Goal: Task Accomplishment & Management: Use online tool/utility

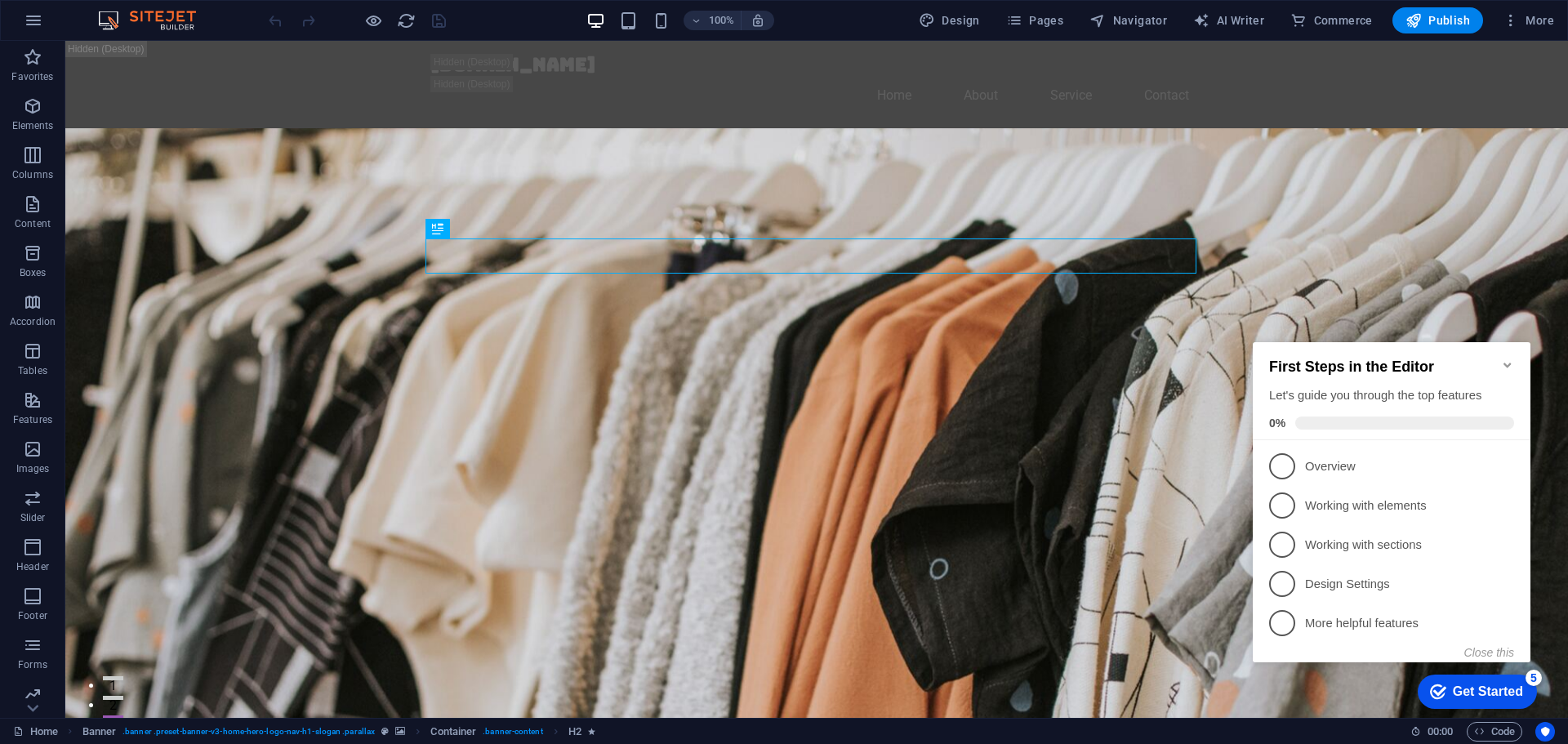
click at [1507, 359] on icon "Minimize checklist" at bounding box center [1508, 365] width 13 height 13
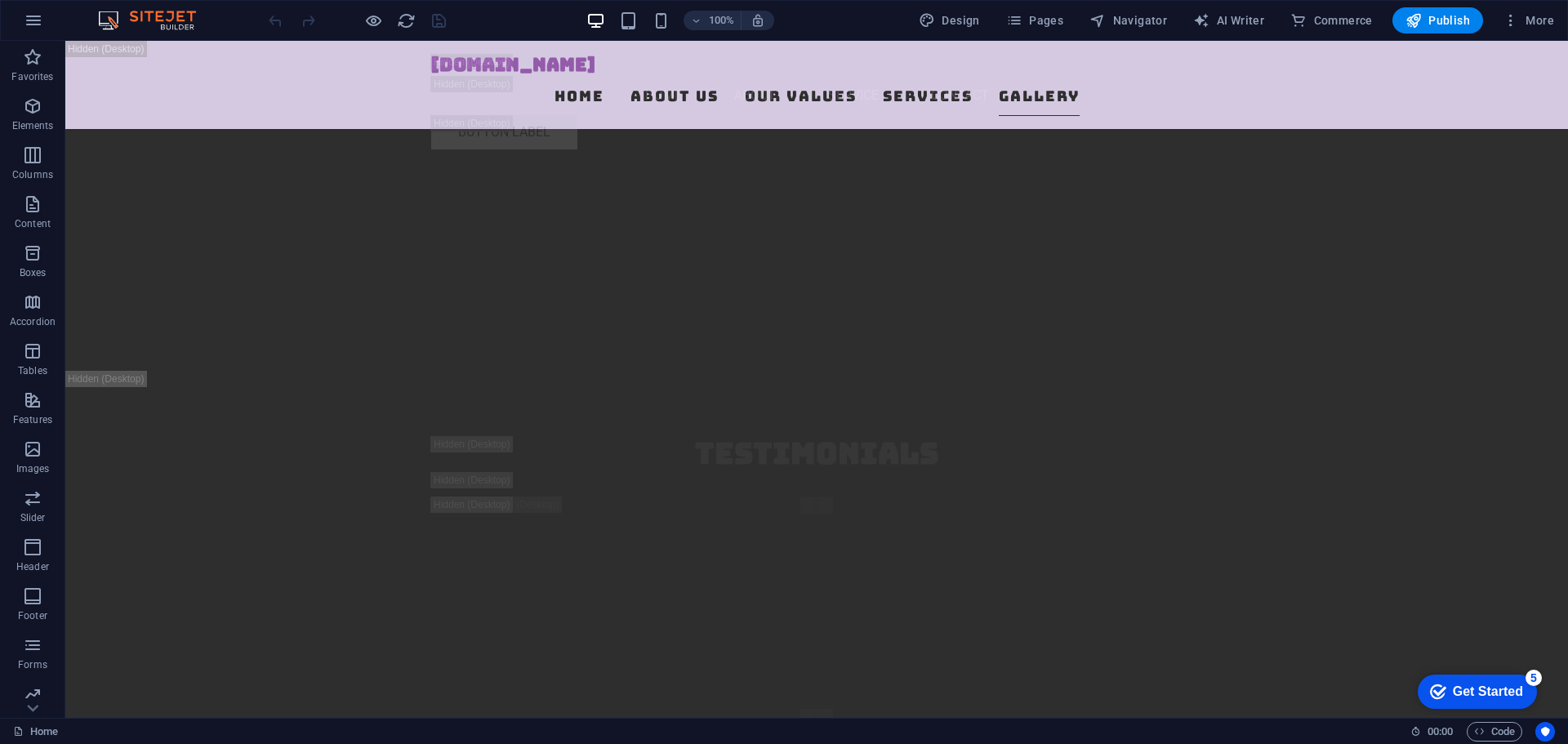
scroll to position [23395, 0]
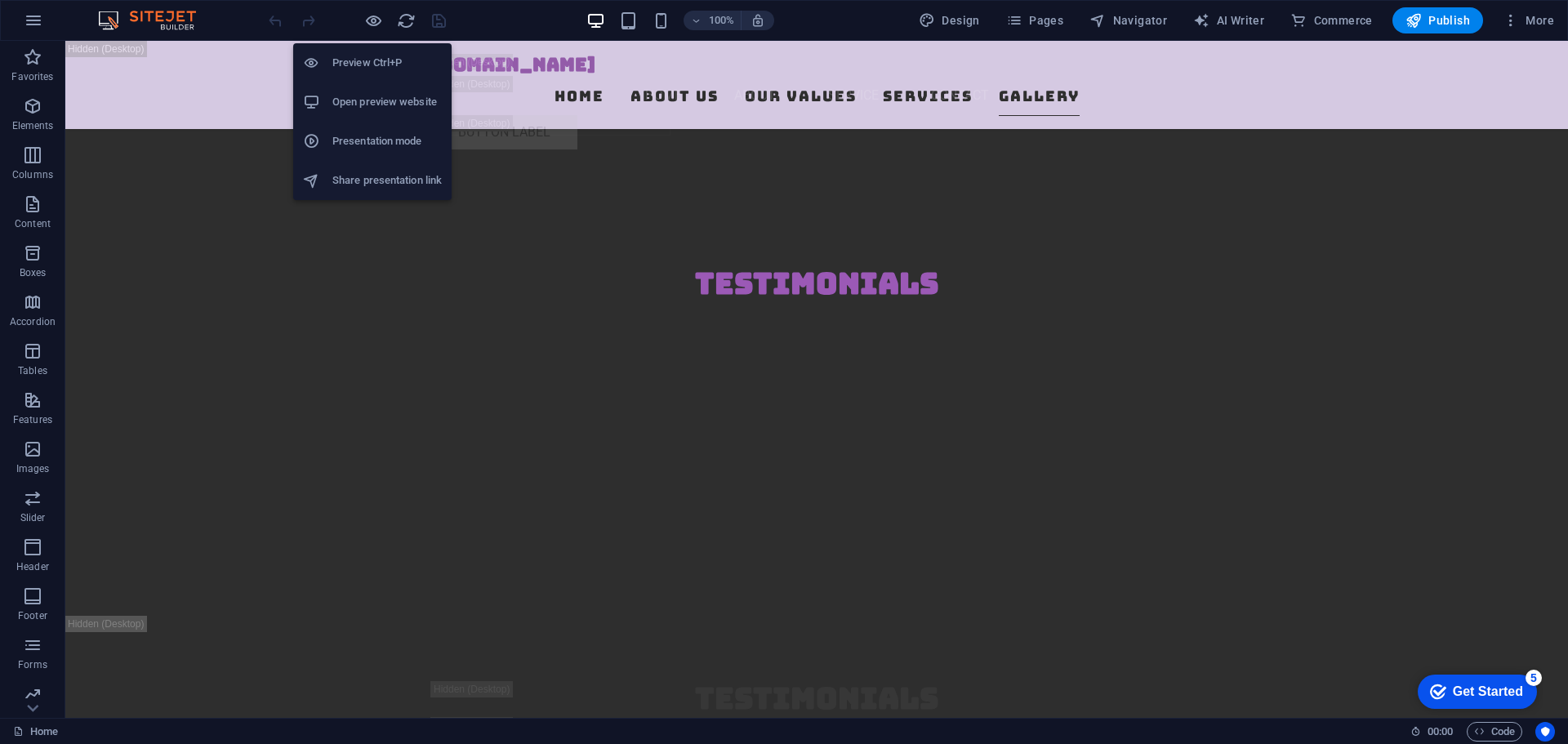
click at [369, 59] on h6 "Preview Ctrl+P" at bounding box center [386, 63] width 110 height 20
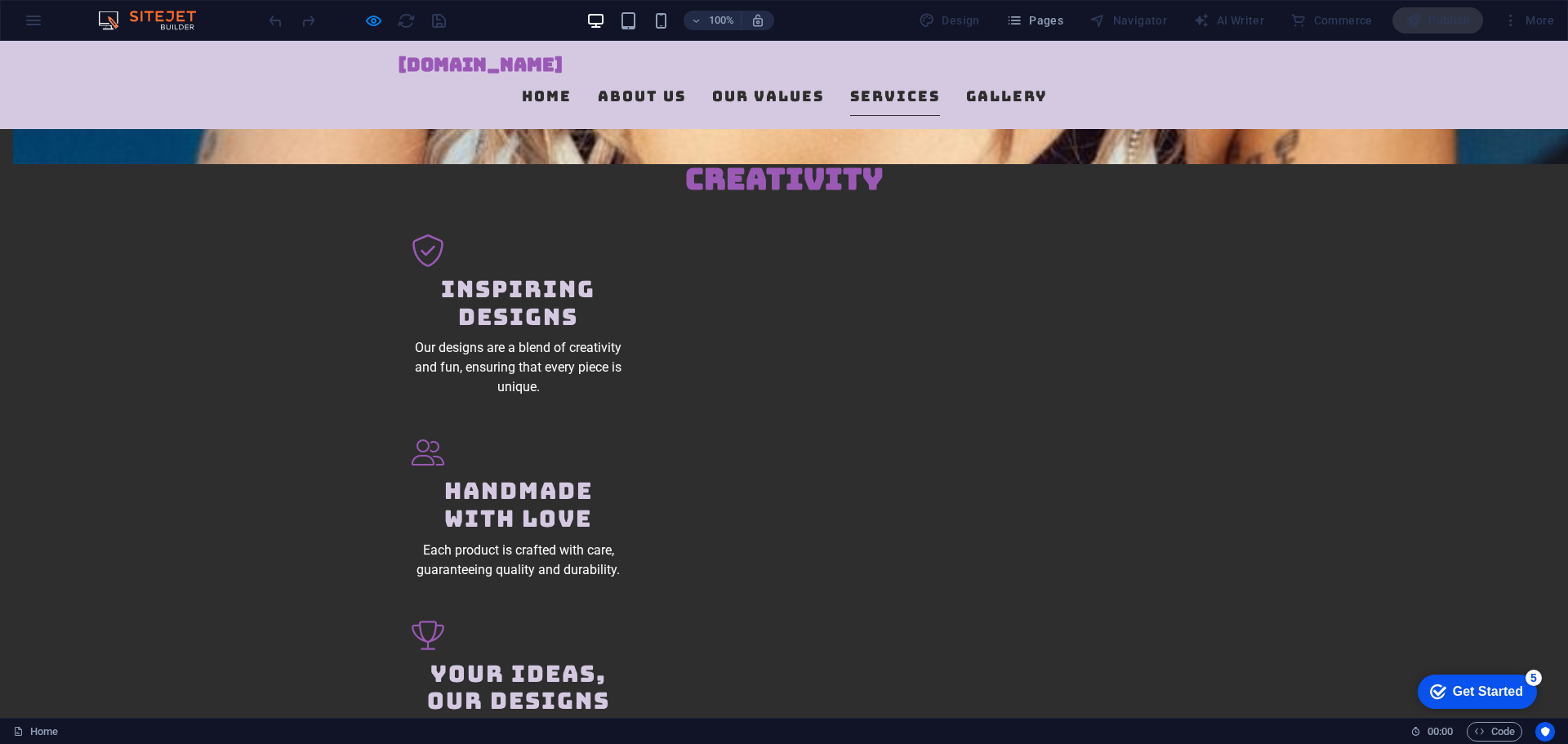
scroll to position [1565, 0]
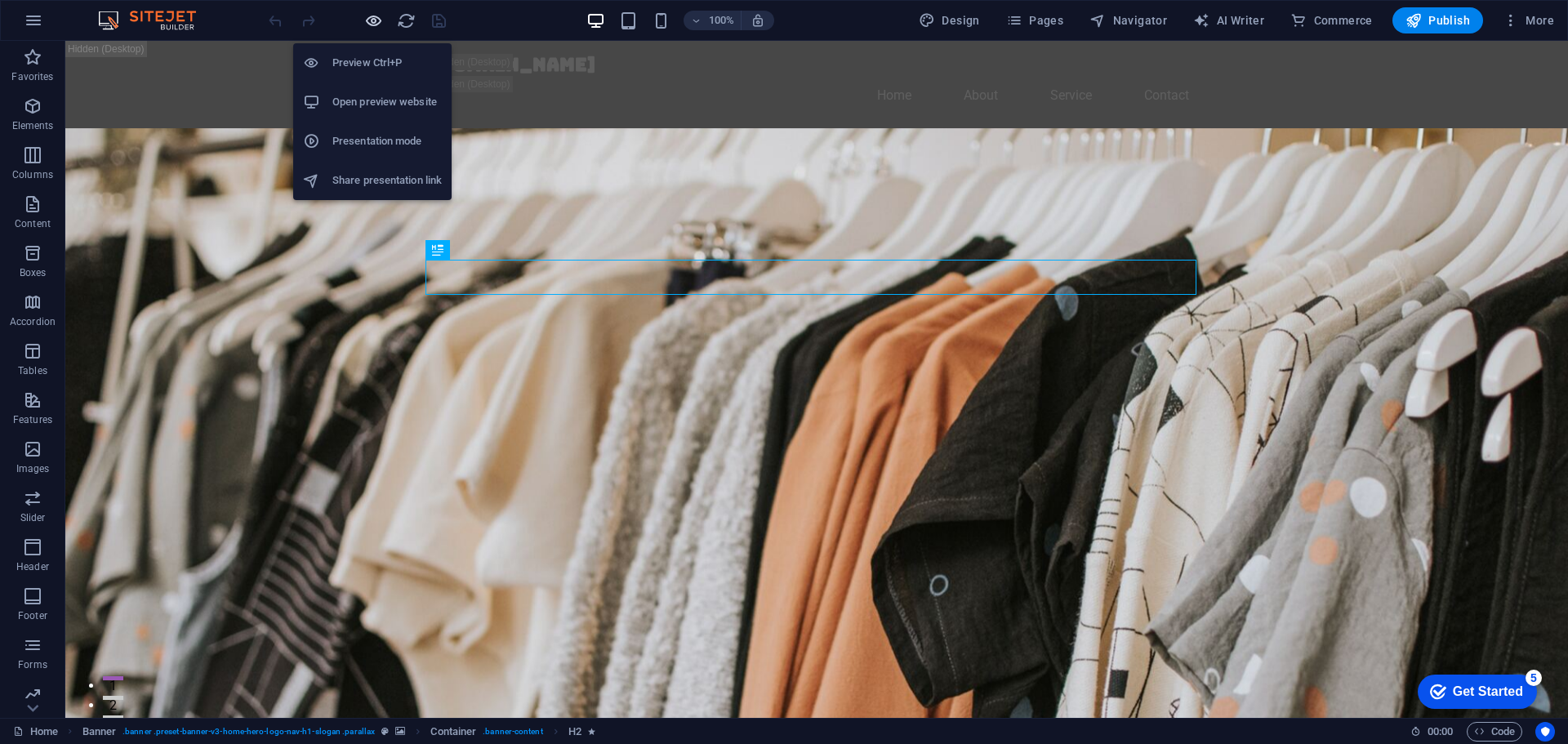
click at [371, 20] on icon "button" at bounding box center [374, 21] width 19 height 19
